Goal: Obtain resource: Download file/media

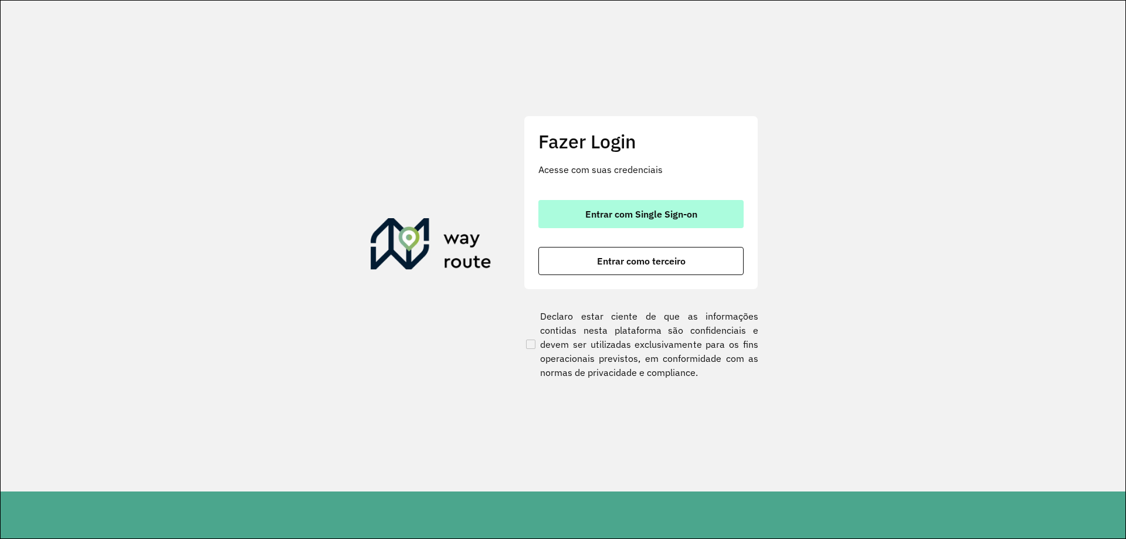
click at [643, 216] on span "Entrar com Single Sign-on" at bounding box center [641, 213] width 112 height 9
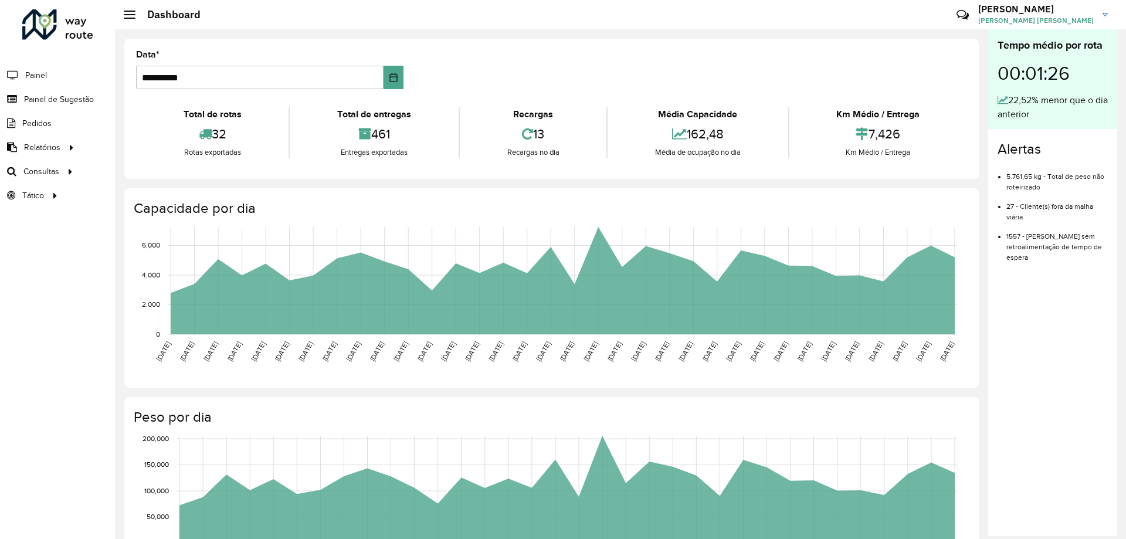
drag, startPoint x: 0, startPoint y: 369, endPoint x: 7, endPoint y: 355, distance: 15.7
click at [0, 370] on div "Roteirizador AmbevTech Painel Painel de Sugestão Pedidos Relatórios Clientes Cl…" at bounding box center [57, 269] width 115 height 539
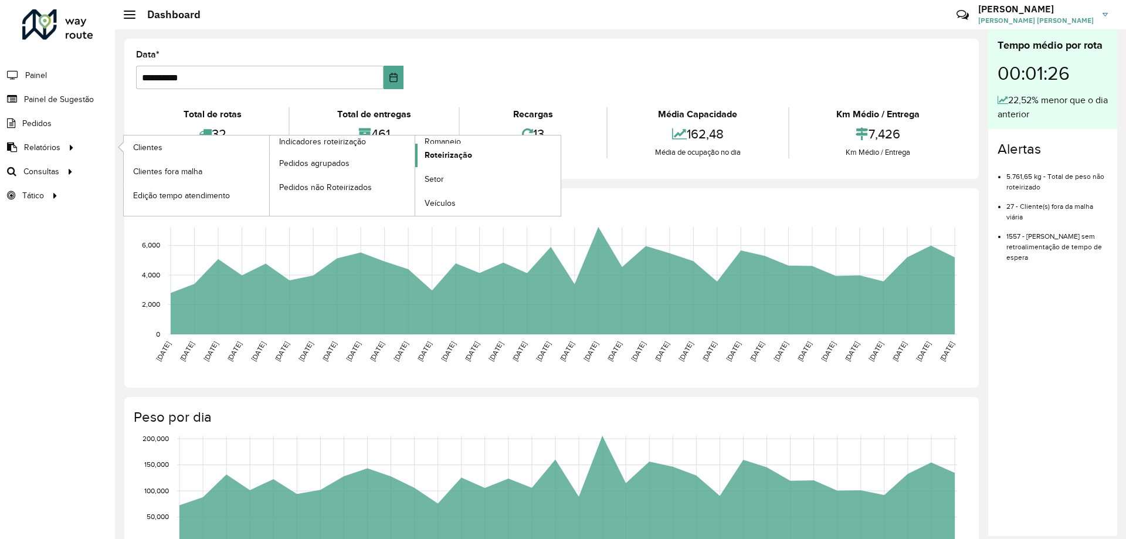
click at [449, 155] on span "Roteirização" at bounding box center [447, 155] width 47 height 12
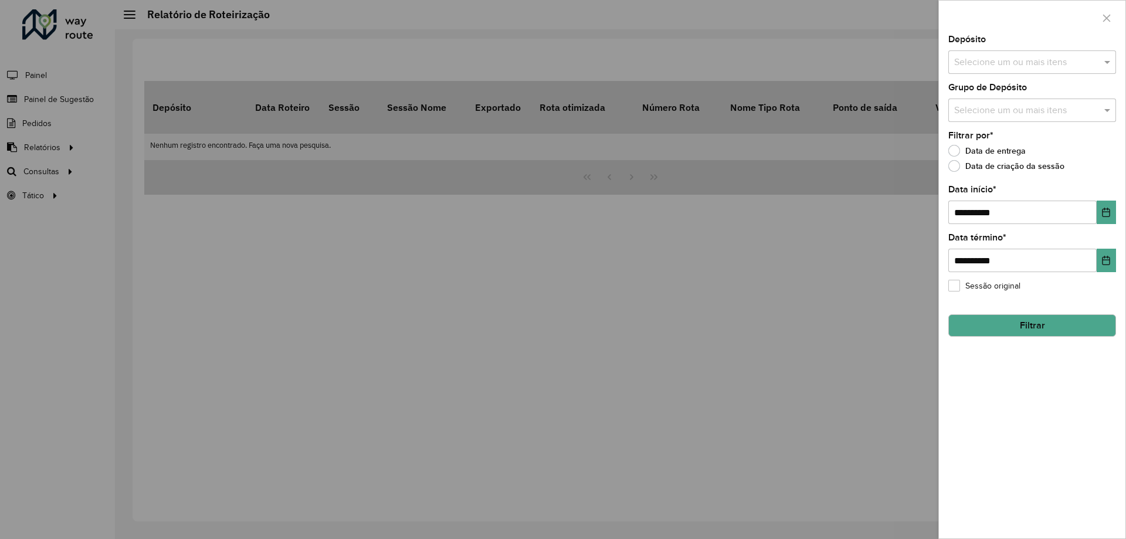
click at [995, 48] on div "Depósito Selecione um ou mais itens" at bounding box center [1032, 54] width 168 height 39
click at [995, 68] on input "text" at bounding box center [1026, 63] width 150 height 14
click at [980, 121] on div "CDD [GEOGRAPHIC_DATA]" at bounding box center [1032, 121] width 167 height 20
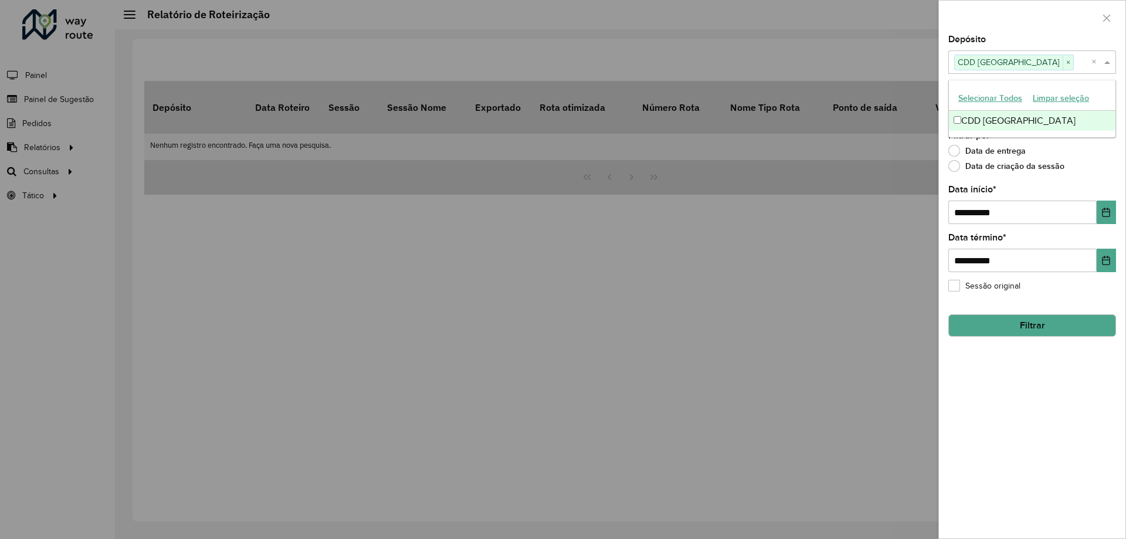
click at [1108, 66] on span at bounding box center [1108, 62] width 15 height 14
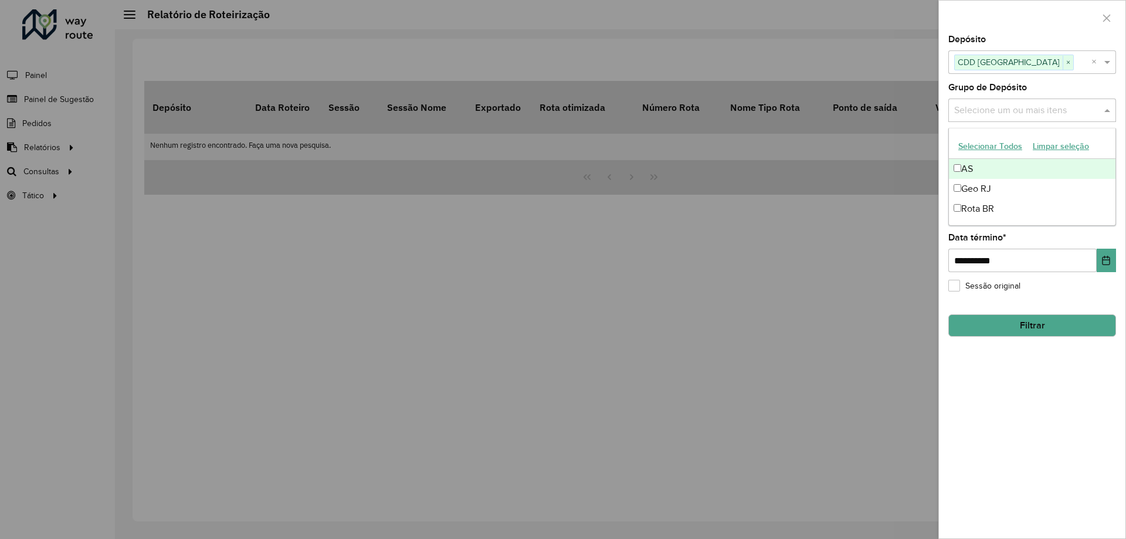
click at [1083, 108] on input "text" at bounding box center [1026, 111] width 150 height 14
click at [979, 196] on div "Geo RJ" at bounding box center [1032, 189] width 167 height 20
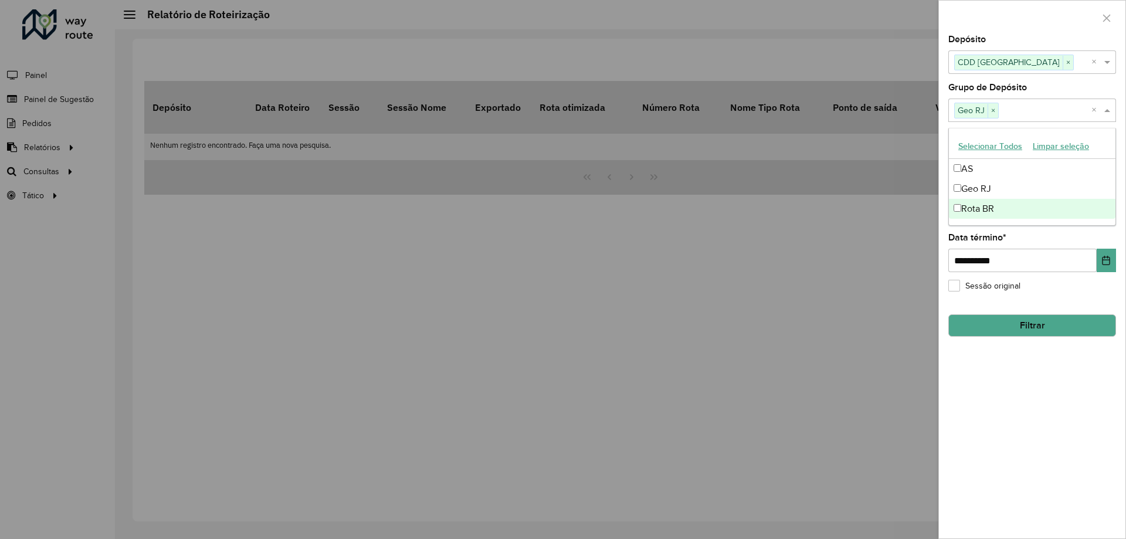
click at [1031, 463] on div "**********" at bounding box center [1032, 286] width 186 height 503
click at [1015, 339] on div "**********" at bounding box center [1032, 286] width 186 height 503
click at [1013, 330] on button "Filtrar" at bounding box center [1032, 325] width 168 height 22
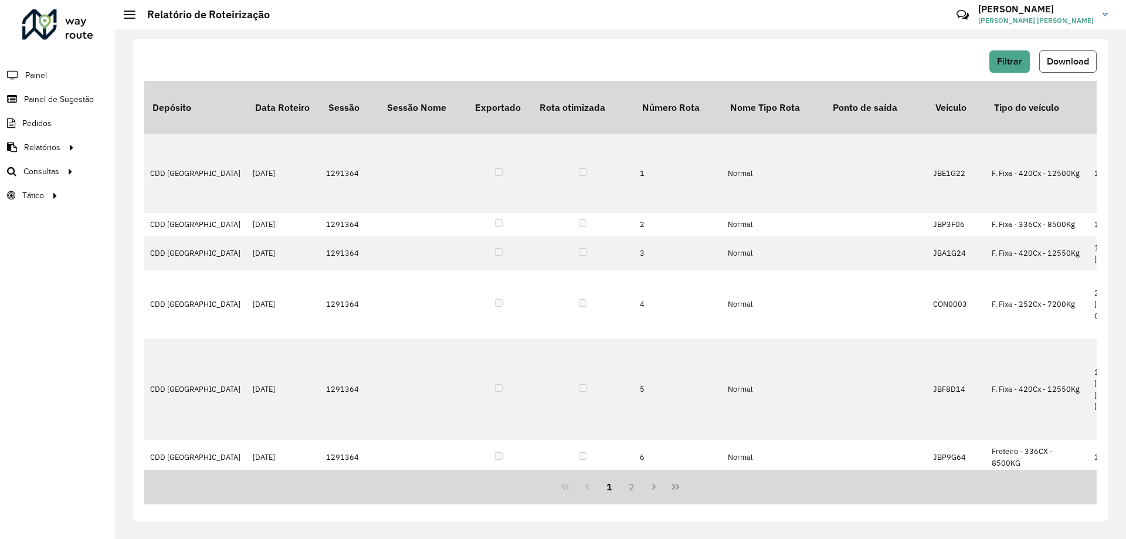
click at [1062, 57] on span "Download" at bounding box center [1068, 61] width 42 height 10
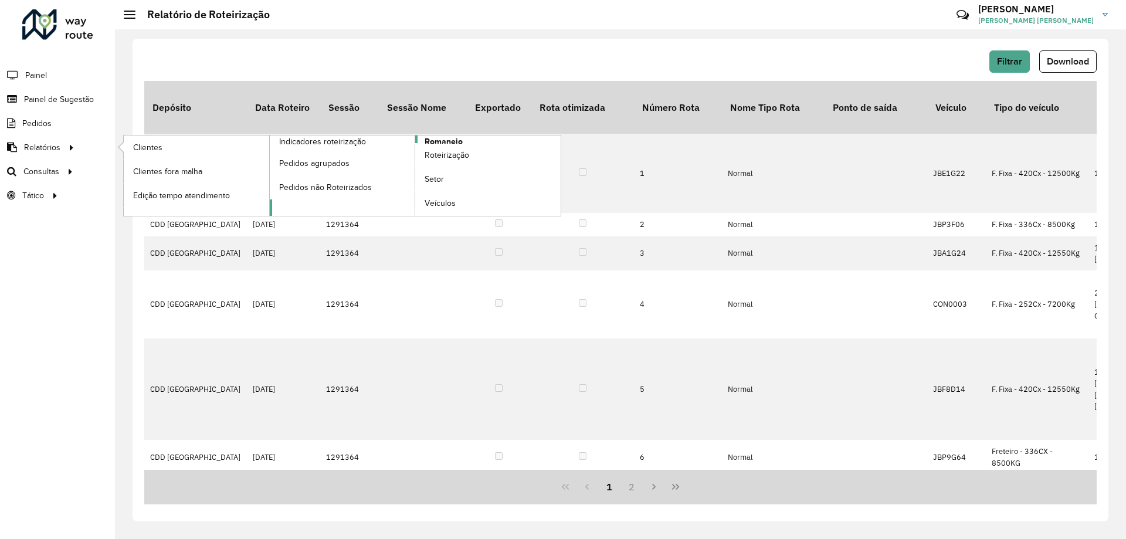
click at [444, 141] on span "Romaneio" at bounding box center [443, 141] width 38 height 12
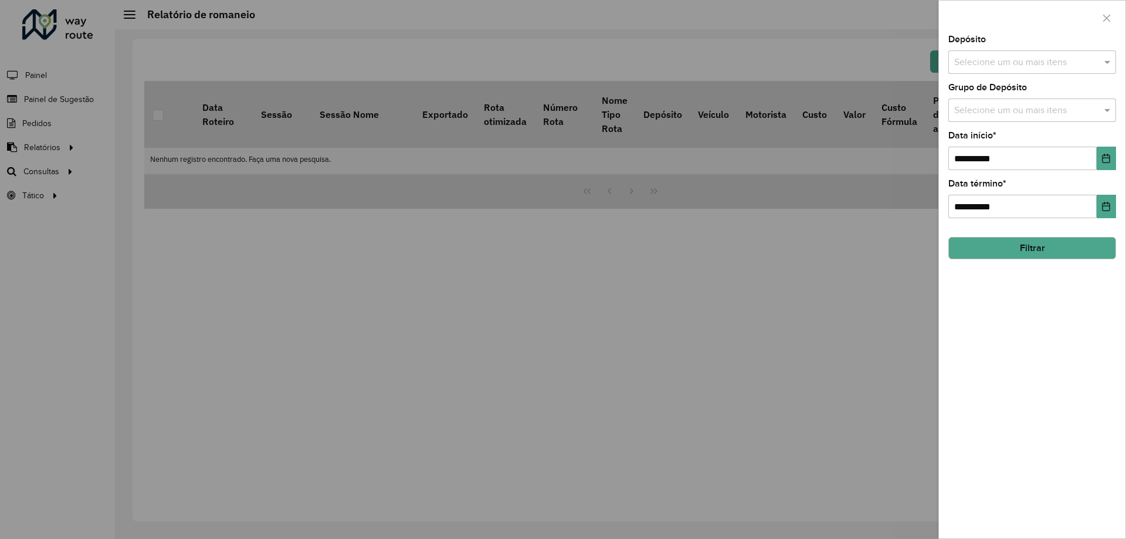
click at [1024, 62] on input "text" at bounding box center [1026, 63] width 150 height 14
click at [994, 123] on div "CDD [GEOGRAPHIC_DATA]" at bounding box center [1032, 121] width 167 height 20
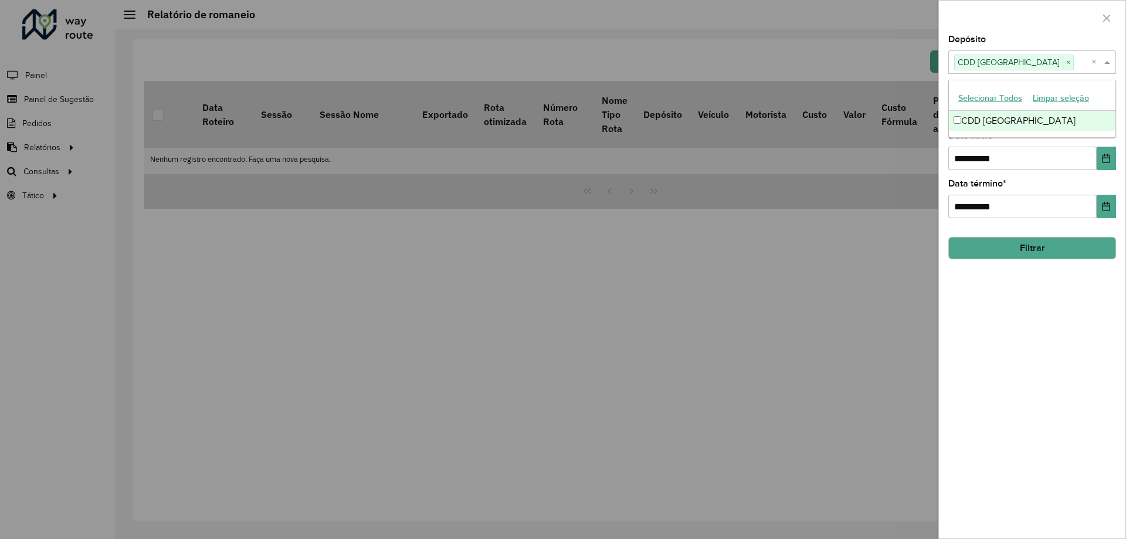
click at [1108, 69] on span at bounding box center [1108, 62] width 15 height 14
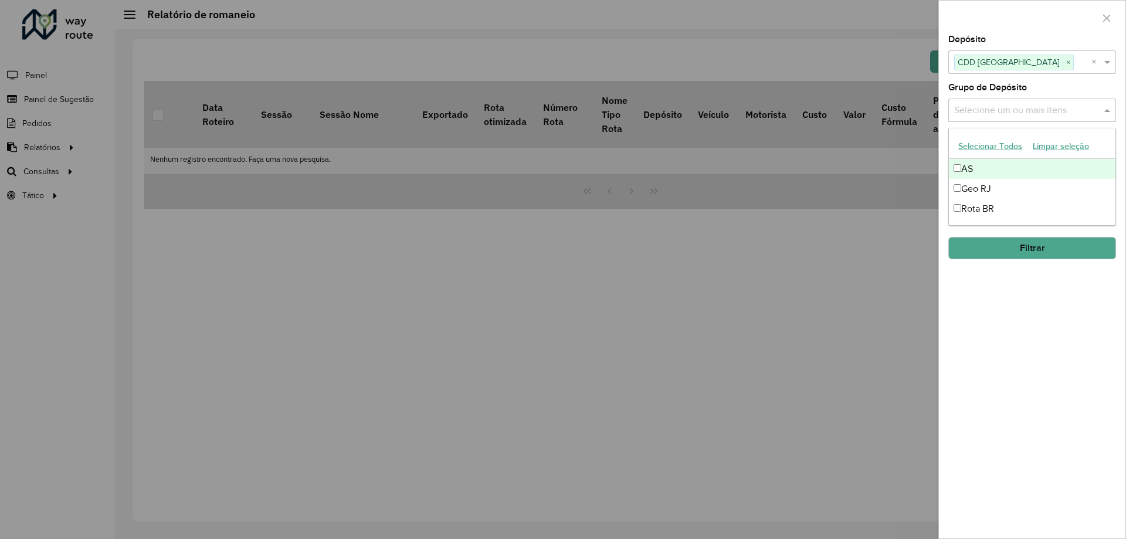
click at [1042, 111] on input "text" at bounding box center [1026, 111] width 150 height 14
click at [977, 186] on div "Geo RJ" at bounding box center [1032, 189] width 167 height 20
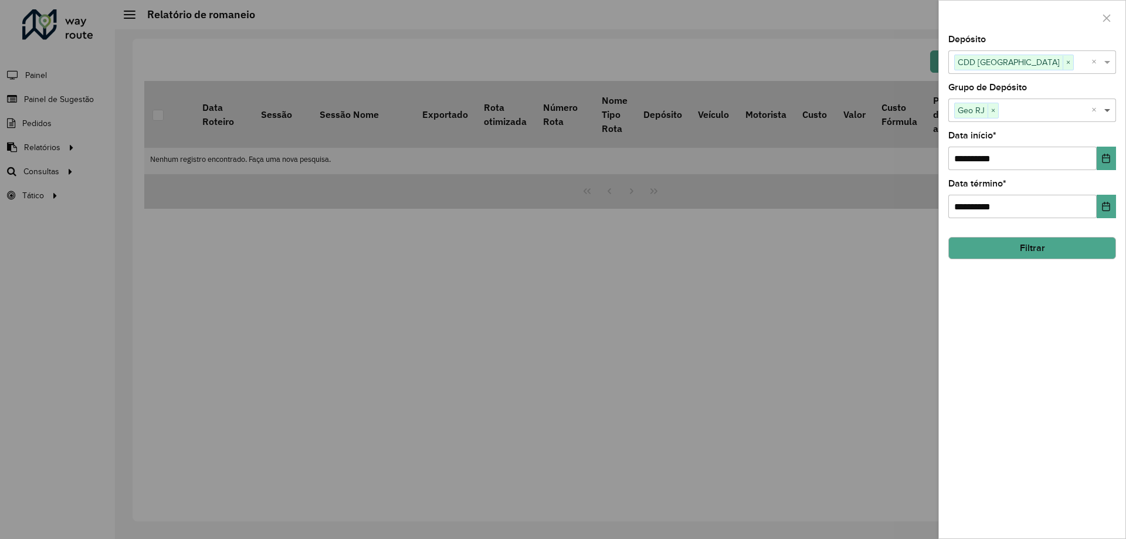
click at [1108, 105] on span at bounding box center [1108, 110] width 15 height 14
click at [1108, 157] on icon "Choose Date" at bounding box center [1105, 158] width 9 height 9
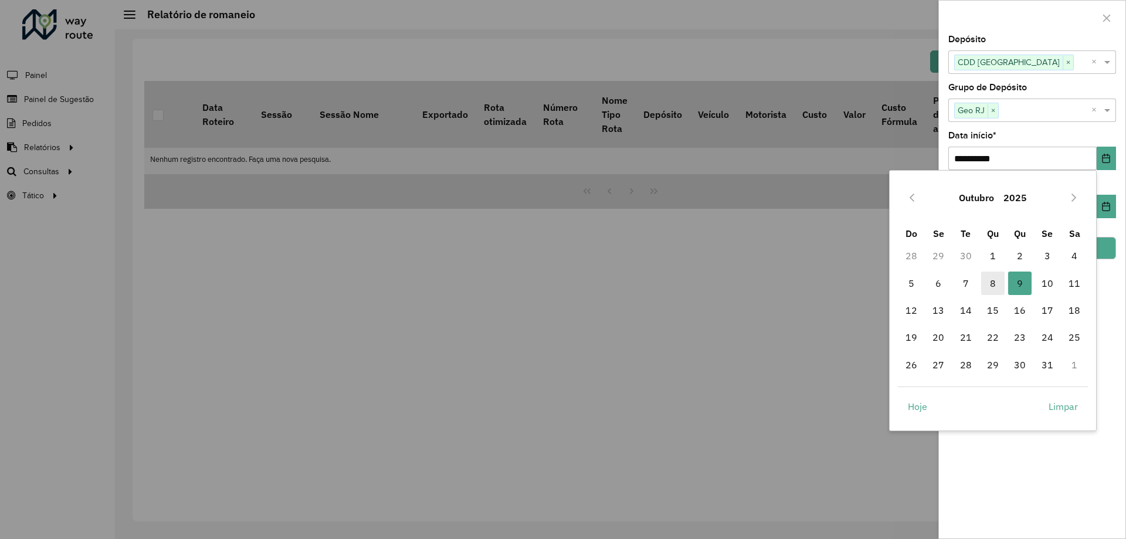
click at [990, 278] on span "8" at bounding box center [992, 282] width 23 height 23
type input "**********"
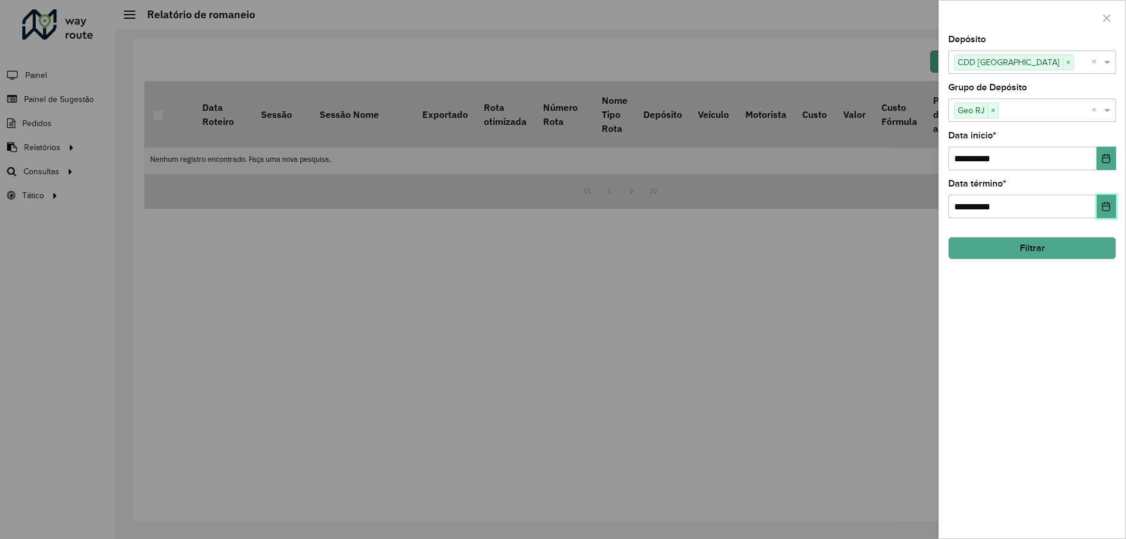
click at [1105, 208] on icon "Choose Date" at bounding box center [1105, 206] width 9 height 9
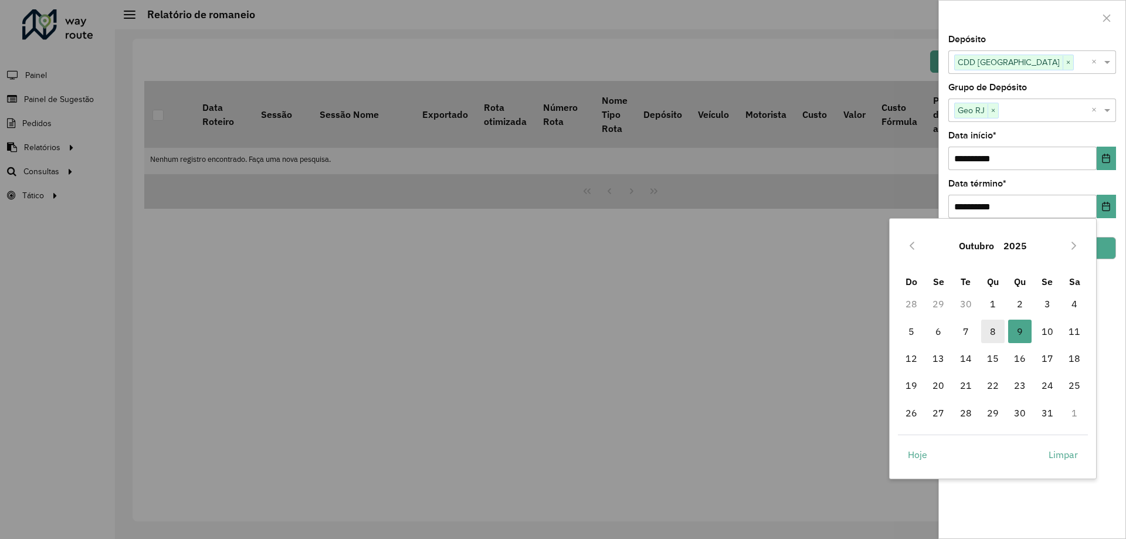
click at [998, 329] on span "8" at bounding box center [992, 331] width 23 height 23
type input "**********"
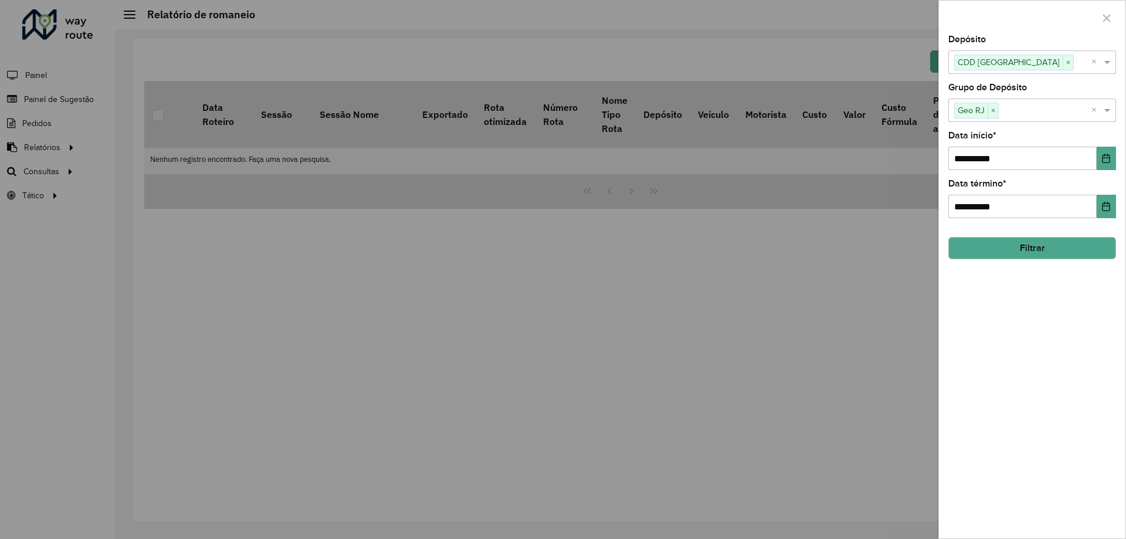
click at [1020, 240] on button "Filtrar" at bounding box center [1032, 248] width 168 height 22
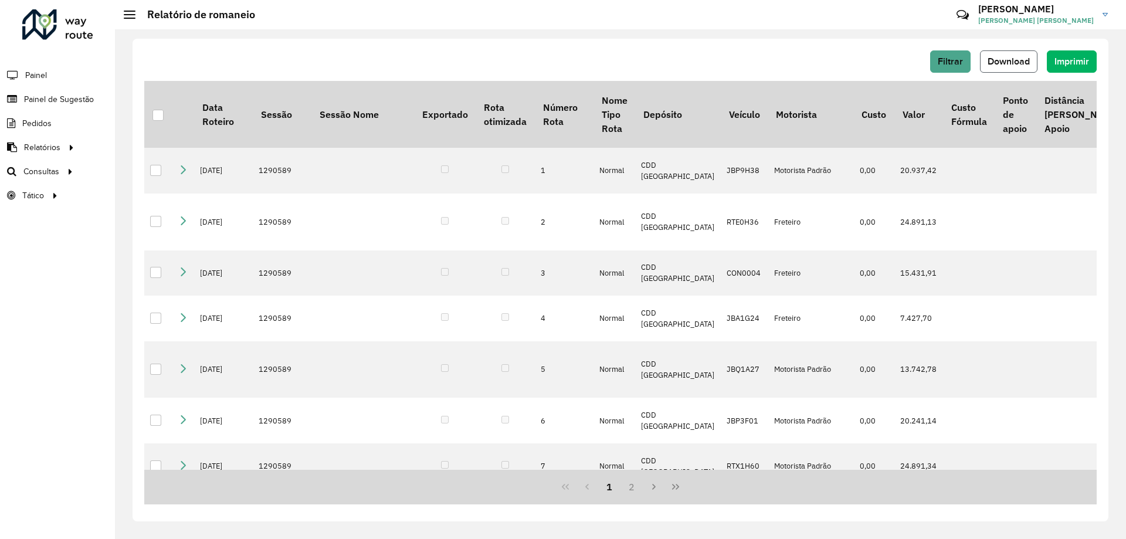
click at [1008, 52] on button "Download" at bounding box center [1008, 61] width 57 height 22
